Goal: Information Seeking & Learning: Learn about a topic

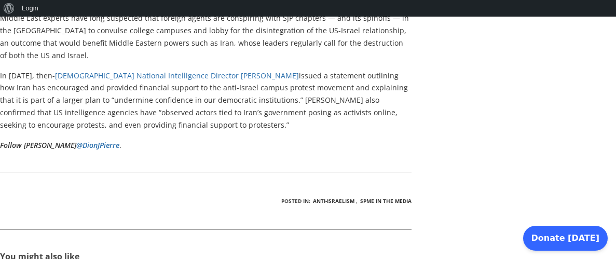
scroll to position [1396, 0]
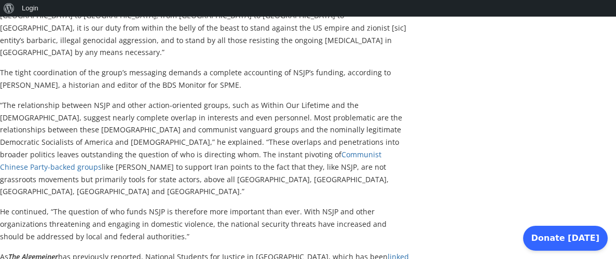
scroll to position [737, 0]
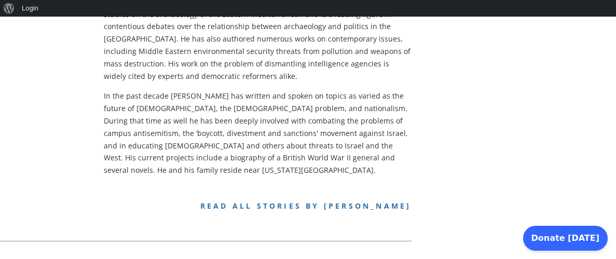
scroll to position [574, 0]
